Goal: Transaction & Acquisition: Obtain resource

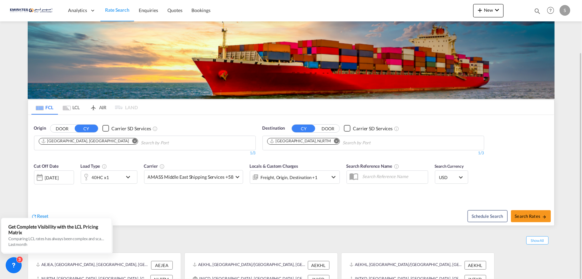
scroll to position [27, 0]
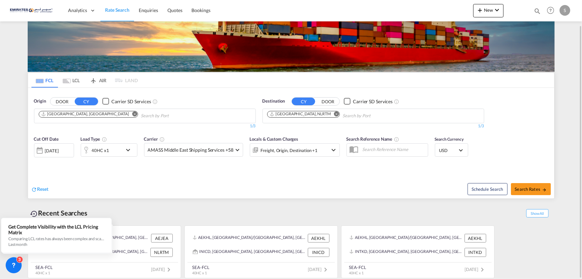
click at [59, 151] on div "[DATE]" at bounding box center [52, 151] width 14 height 6
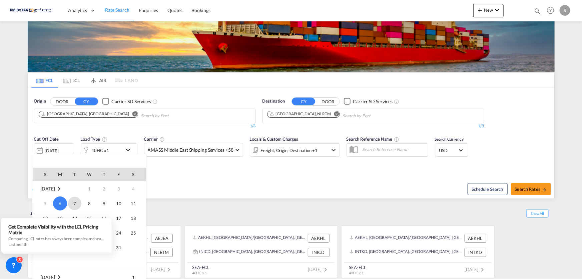
click at [76, 204] on span "7" at bounding box center [74, 203] width 13 height 13
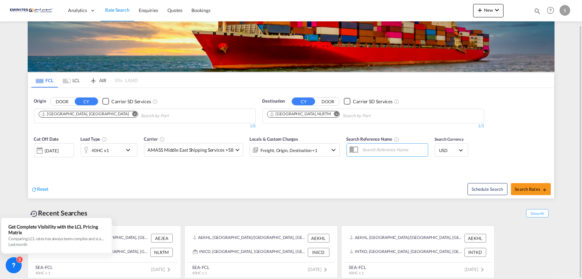
click at [113, 154] on div "40HC x1" at bounding box center [101, 149] width 41 height 13
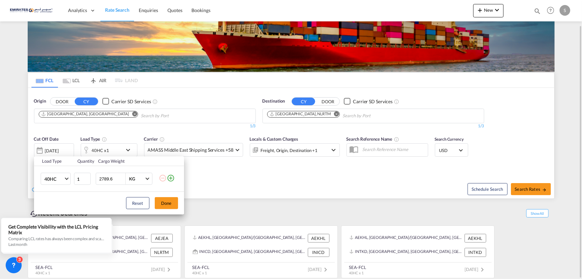
click at [112, 155] on div "Load Type Quantity Cargo Weight 40HC 20GP 40GP 40HC 45HC 20RE 40RE 40HR 20OT 40…" at bounding box center [291, 139] width 582 height 279
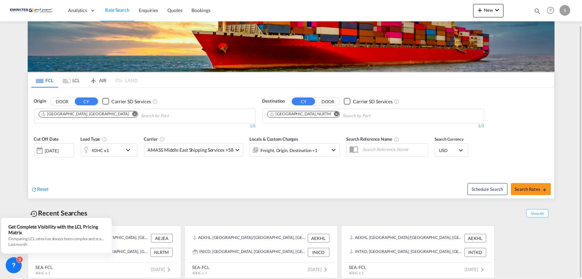
click at [294, 185] on div "Schedule Search Search Rates" at bounding box center [424, 186] width 262 height 26
click at [220, 154] on md-select-value "AMASS Middle East Shipping Services +58" at bounding box center [194, 149] width 98 height 13
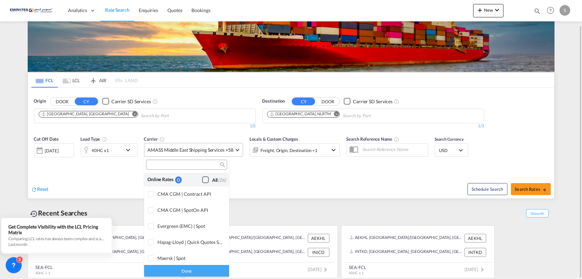
scroll to position [407, 0]
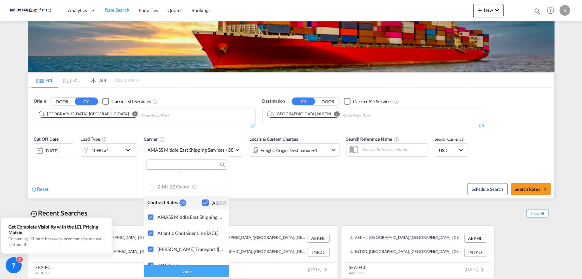
click at [223, 150] on md-backdrop at bounding box center [291, 139] width 582 height 279
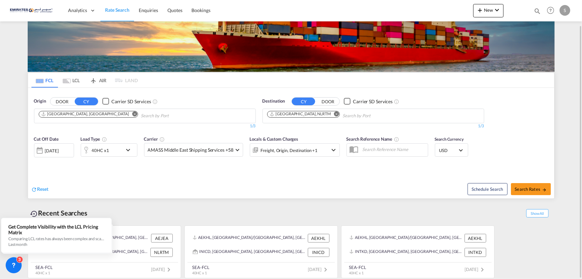
click at [300, 187] on div "Schedule Search Search Rates" at bounding box center [424, 186] width 262 height 26
click at [524, 190] on span "Search Rates" at bounding box center [531, 188] width 32 height 5
type input "AEJEA to NLRTM / [DATE]"
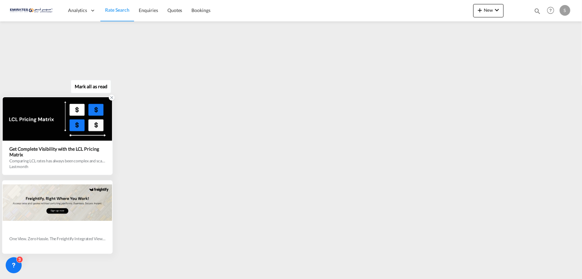
click at [112, 97] on icon at bounding box center [111, 97] width 2 height 2
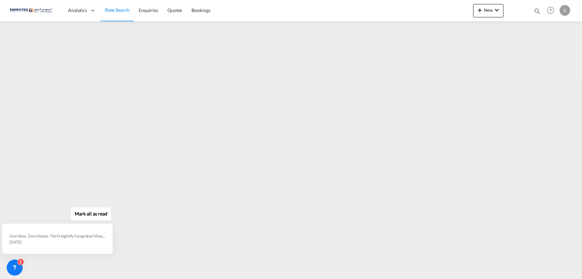
drag, startPoint x: 18, startPoint y: 268, endPoint x: 19, endPoint y: 283, distance: 15.1
click at [19, 278] on html "Analytics Dashboard Rate Search Enquiries Quotes Bookings Analytics" at bounding box center [291, 139] width 582 height 279
